Goal: Information Seeking & Learning: Learn about a topic

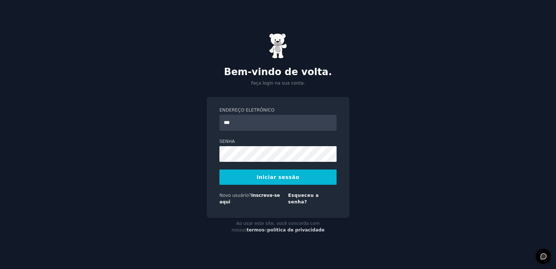
type input "**********"
click at [276, 178] on button "Iniciar sessão" at bounding box center [278, 176] width 117 height 15
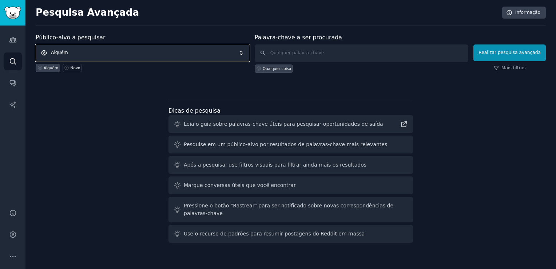
click at [76, 50] on span "Alguém" at bounding box center [143, 52] width 214 height 17
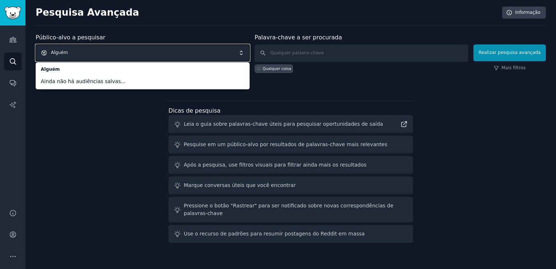
click at [90, 52] on span "Alguém" at bounding box center [143, 52] width 214 height 17
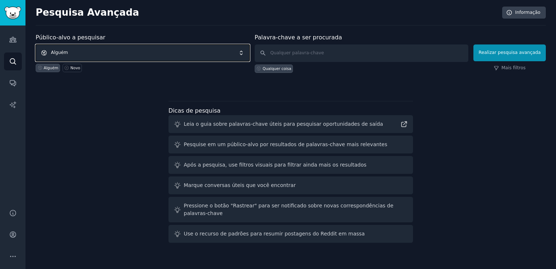
click at [246, 53] on span "Alguém" at bounding box center [143, 52] width 214 height 17
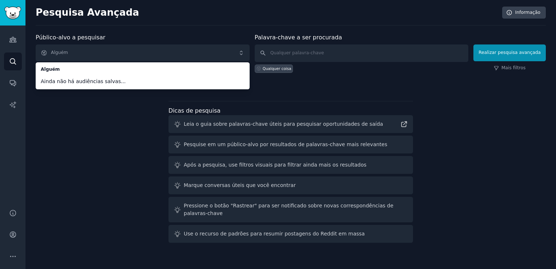
click at [137, 79] on span "Ainda não há audiências salvas..." at bounding box center [143, 82] width 204 height 8
click at [107, 158] on div "Público-alvo a pesquisar [PERSON_NAME] Ainda não há audiências salvas... Alguém…" at bounding box center [291, 139] width 510 height 212
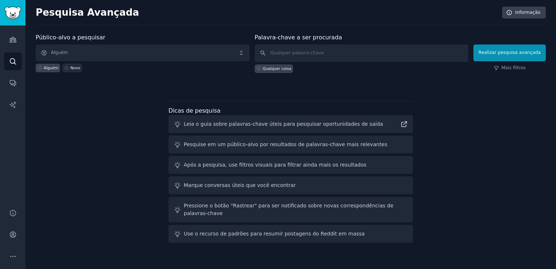
click at [68, 70] on link "Novo" at bounding box center [72, 68] width 19 height 8
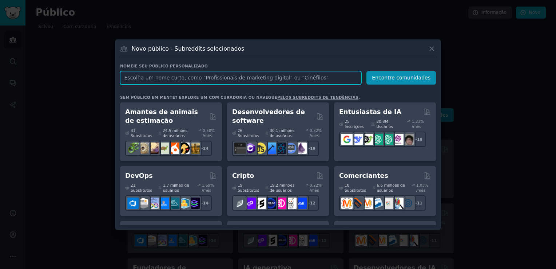
click at [200, 81] on input "text" at bounding box center [240, 77] width 241 height 13
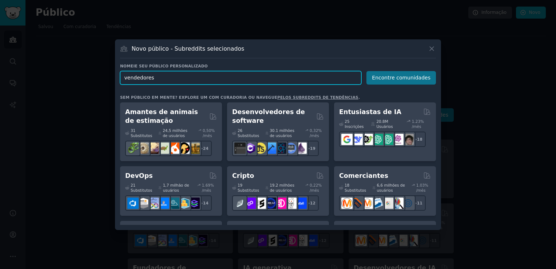
type input "vendedores"
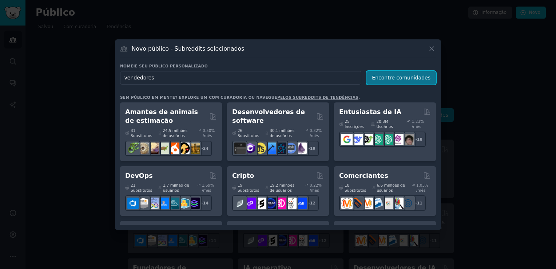
click at [402, 79] on button "Encontre comunidades" at bounding box center [402, 77] width 70 height 13
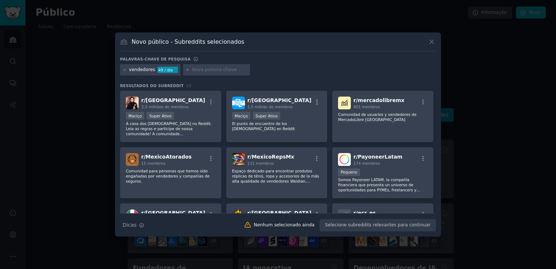
click at [153, 69] on div "vendedores 49 / dia" at bounding box center [150, 70] width 60 height 12
click at [123, 69] on icon at bounding box center [125, 70] width 4 height 4
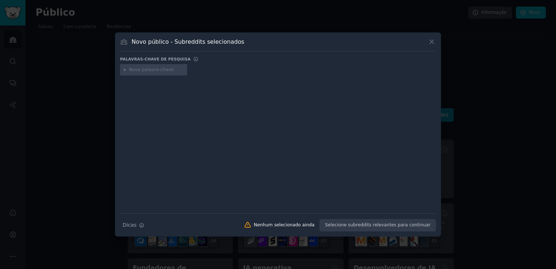
click at [156, 70] on input "text" at bounding box center [156, 70] width 55 height 7
type input "crm"
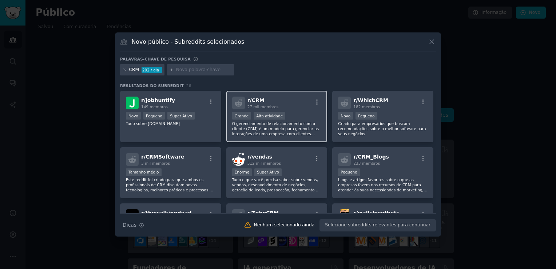
click at [293, 126] on p "O gerenciamento de relacionamento com o cliente (CRM) é um modelo para gerencia…" at bounding box center [277, 128] width 90 height 15
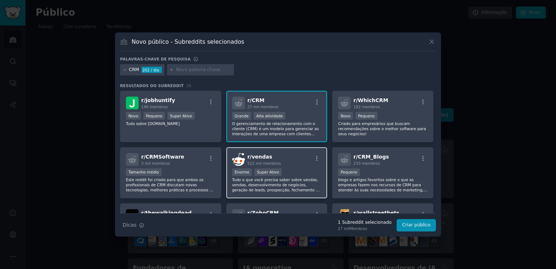
click at [288, 160] on div "r/vendas 512 mil membros" at bounding box center [277, 159] width 90 height 13
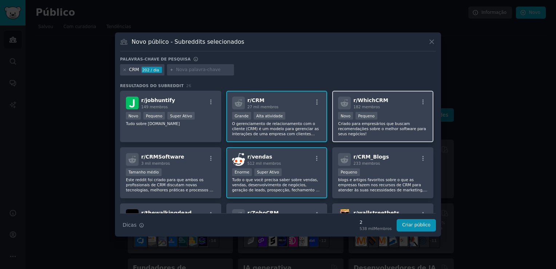
click at [382, 127] on p "Criado para empresários que buscam recomendações sobre o melhor software para s…" at bounding box center [383, 128] width 90 height 15
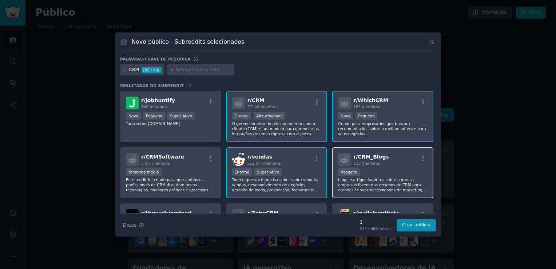
click at [380, 176] on div "100 - 1000 membros Pequeno" at bounding box center [383, 172] width 90 height 9
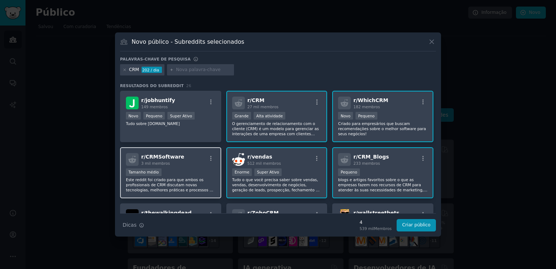
click at [181, 181] on p "Este reddit foi criado para que ambos os profissionais de CRM discutam novas te…" at bounding box center [171, 184] width 90 height 15
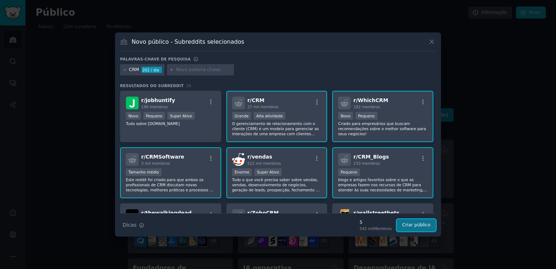
click at [414, 226] on button "Criar público" at bounding box center [416, 225] width 39 height 12
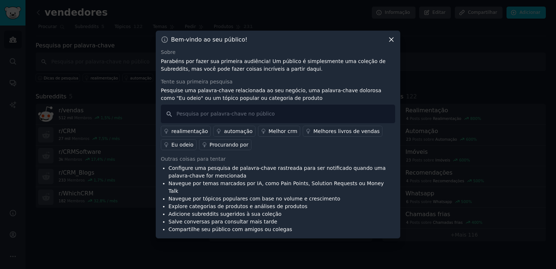
click at [389, 43] on icon at bounding box center [392, 40] width 8 height 8
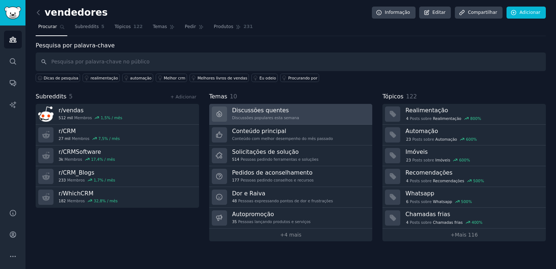
click at [275, 119] on div "Discussões quentes Discussões populares esta semana" at bounding box center [265, 113] width 67 height 15
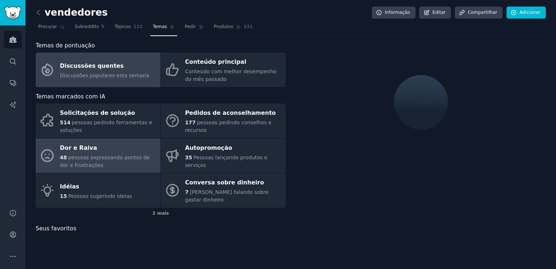
click at [108, 158] on span "pessoas expressando pontos de dor e frustrações" at bounding box center [105, 160] width 90 height 13
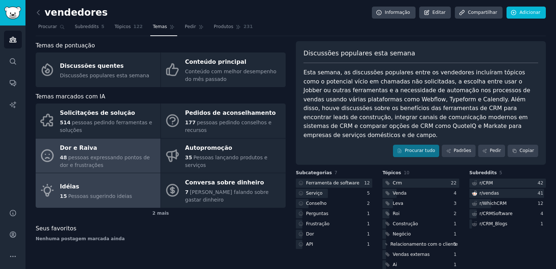
click at [111, 186] on div "Idéias" at bounding box center [96, 187] width 72 height 12
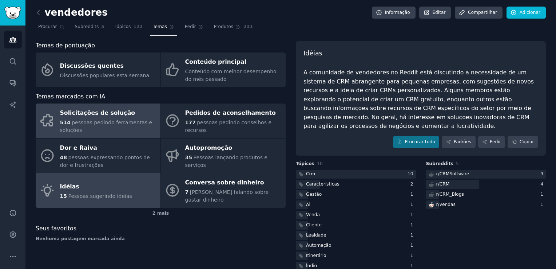
click at [111, 126] on div "514 pessoas pedindo ferramentas e soluções" at bounding box center [108, 126] width 97 height 15
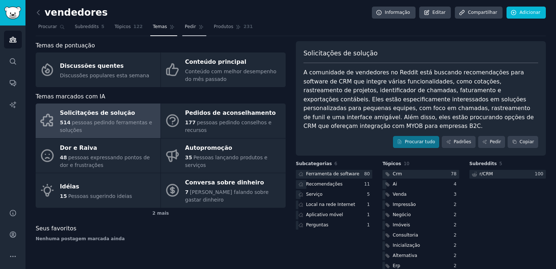
click at [185, 30] on span "Pedir" at bounding box center [190, 27] width 11 height 7
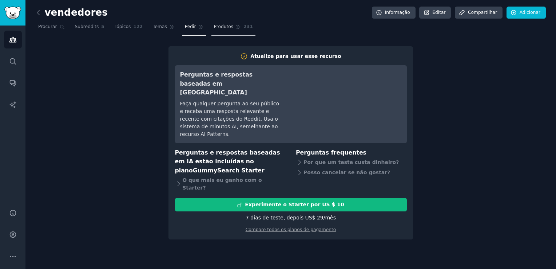
click at [216, 28] on span "Produtos" at bounding box center [224, 27] width 20 height 7
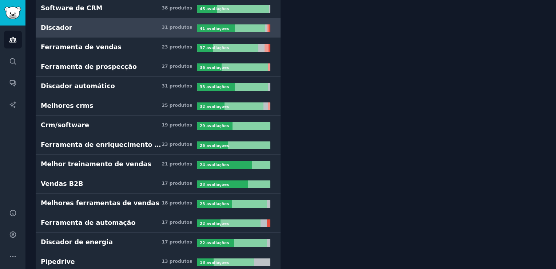
scroll to position [275, 0]
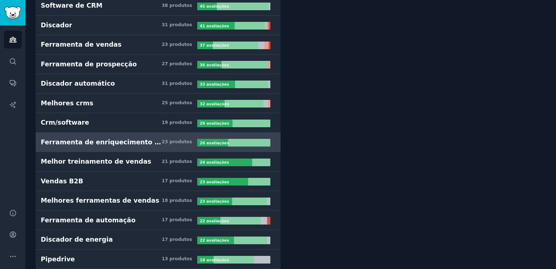
click at [127, 147] on link "Ferramenta de enriquecimento de dados 23 produtos 26 avaliações" at bounding box center [158, 143] width 245 height 20
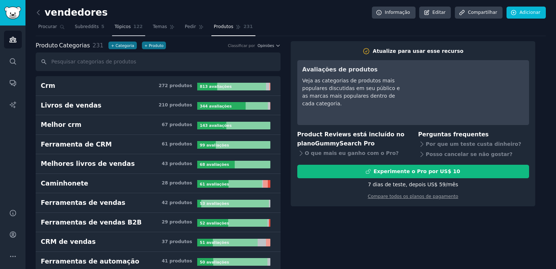
click at [115, 25] on span "Tópicos" at bounding box center [123, 27] width 16 height 7
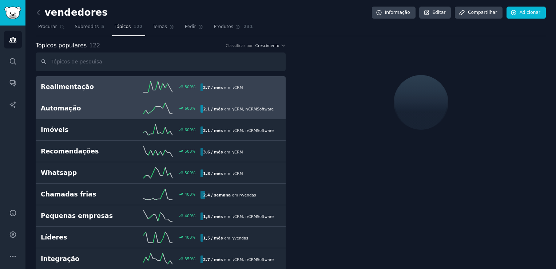
click at [100, 112] on h2 "Automação" at bounding box center [81, 108] width 80 height 9
